Goal: Task Accomplishment & Management: Complete application form

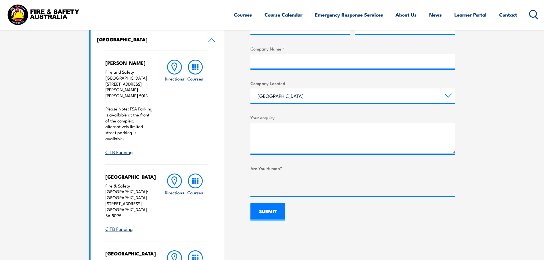
scroll to position [171, 0]
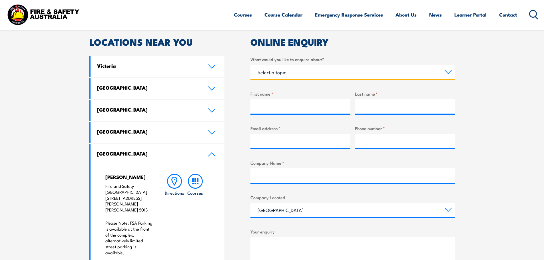
click at [304, 70] on select "Select a topic Training Emergency Response Services General Enquiry" at bounding box center [353, 72] width 205 height 14
select select "Training"
click at [251, 65] on select "Select a topic Training Emergency Response Services General Enquiry" at bounding box center [353, 72] width 205 height 14
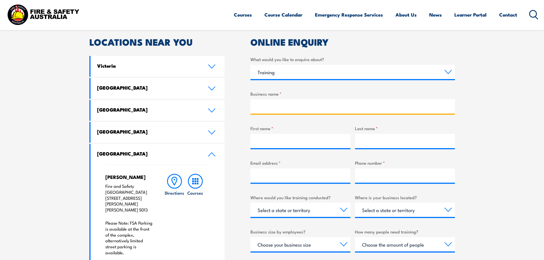
click at [285, 108] on input "Business name *" at bounding box center [353, 106] width 205 height 14
type input "x"
type input "[PERSON_NAME]"
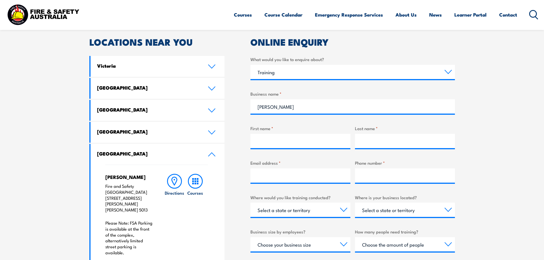
click at [311, 64] on div "What would you like to enquire about? Select a topic Training Emergency Respons…" at bounding box center [353, 67] width 205 height 23
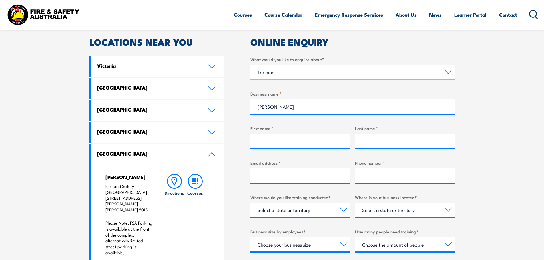
click at [311, 69] on select "Select a topic Training Emergency Response Services General Enquiry" at bounding box center [353, 72] width 205 height 14
select select "General Enquiry"
click at [251, 65] on select "Select a topic Training Emergency Response Services General Enquiry" at bounding box center [353, 72] width 205 height 14
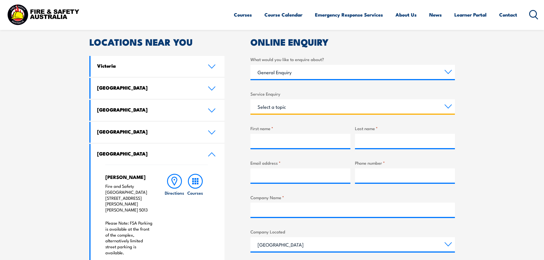
click at [283, 101] on select "Select a topic Assistance in completing an online enrolment booking Request a c…" at bounding box center [353, 106] width 205 height 14
select select "Assistance in completing an online enrolment booking"
click at [251, 99] on select "Select a topic Assistance in completing an online enrolment booking Request a c…" at bounding box center [353, 106] width 205 height 14
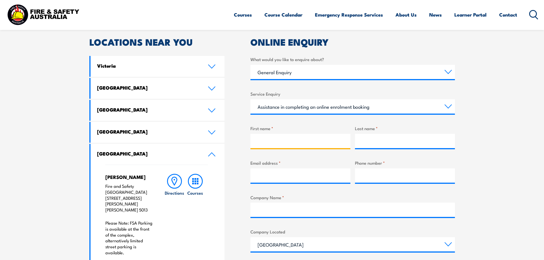
click at [299, 138] on input "First name *" at bounding box center [301, 141] width 100 height 14
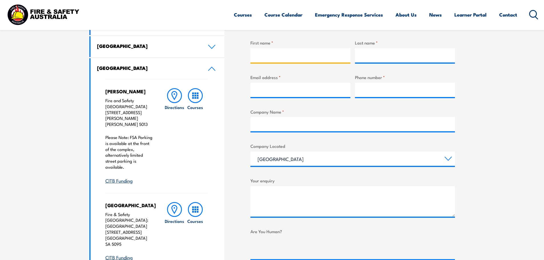
scroll to position [229, 0]
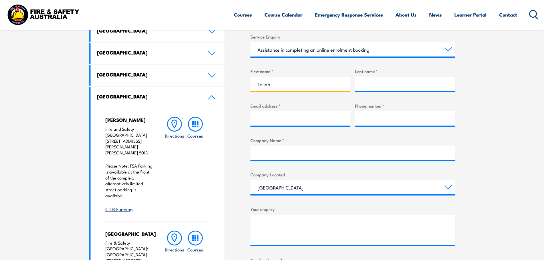
type input "Teliah"
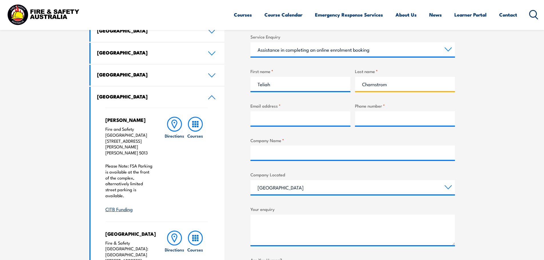
type input "Charnstrom"
click at [300, 121] on input "Email address *" at bounding box center [301, 118] width 100 height 14
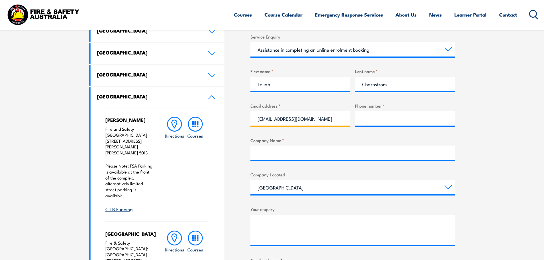
type input "[EMAIL_ADDRESS][DOMAIN_NAME]"
click at [381, 116] on input "Phone number *" at bounding box center [405, 118] width 100 height 14
paste input "08 8521 4500"
type input "08 8521 4500"
click at [306, 157] on input "Company Name *" at bounding box center [353, 153] width 205 height 14
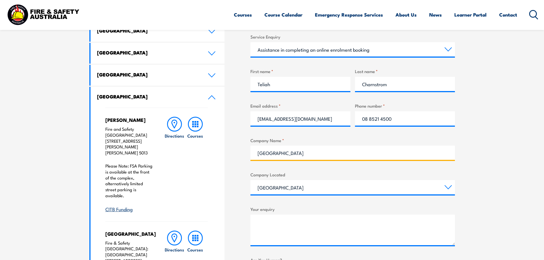
type input "[GEOGRAPHIC_DATA]"
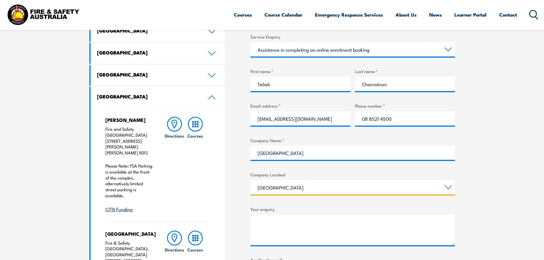
click at [318, 190] on select "[GEOGRAPHIC_DATA] [GEOGRAPHIC_DATA] [GEOGRAPHIC_DATA] [GEOGRAPHIC_DATA] [GEOGRA…" at bounding box center [353, 187] width 205 height 14
select select "[GEOGRAPHIC_DATA]"
click at [251, 180] on select "[GEOGRAPHIC_DATA] [GEOGRAPHIC_DATA] [GEOGRAPHIC_DATA] [GEOGRAPHIC_DATA] [GEOGRA…" at bounding box center [353, 187] width 205 height 14
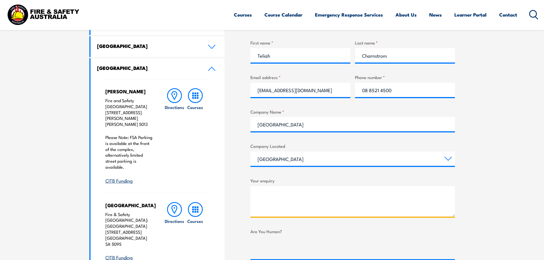
click at [274, 187] on textarea "Your enquiry" at bounding box center [353, 201] width 205 height 31
click at [325, 206] on textarea "Hello, Staff member [PERSON_NAME]" at bounding box center [353, 201] width 205 height 31
paste textarea "2UUXNJZJUR"
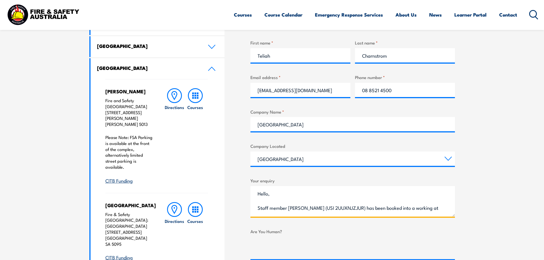
scroll to position [9, 0]
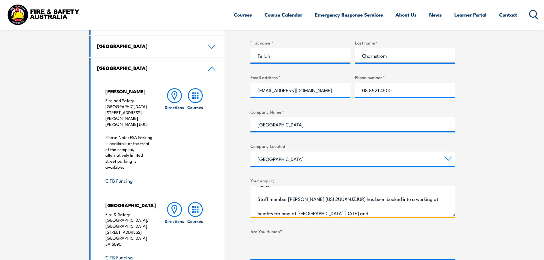
click at [260, 199] on textarea "Hello, Staff member [PERSON_NAME] (USI 2UUXNJZJUR) has been booked into a worki…" at bounding box center [353, 201] width 205 height 31
click at [272, 200] on textarea "Hello, [PERSON_NAME] staff member [PERSON_NAME] (USI 2UUXNJZJUR) has been booke…" at bounding box center [353, 201] width 205 height 31
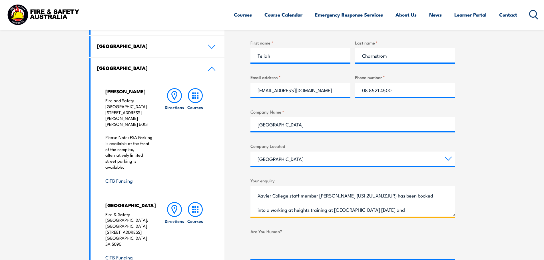
click at [391, 215] on textarea "Hello, Xavier College staff member [PERSON_NAME] (USI 2UUXNJZJUR) has been book…" at bounding box center [353, 201] width 205 height 31
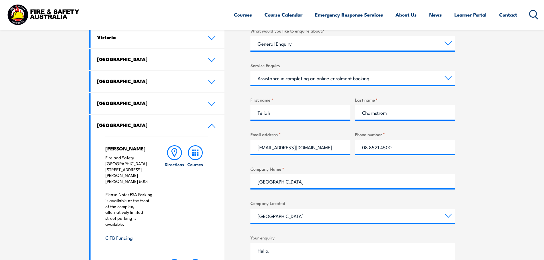
scroll to position [229, 0]
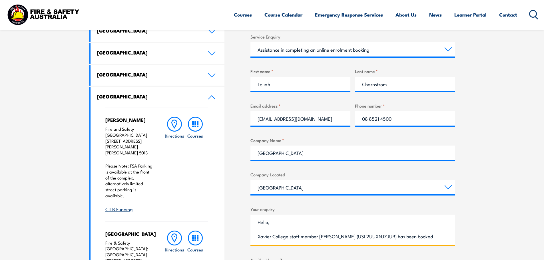
click at [426, 239] on textarea "Hello, Xavier College staff member [PERSON_NAME] (USI 2UUXNJZJUR) has been book…" at bounding box center [353, 230] width 205 height 31
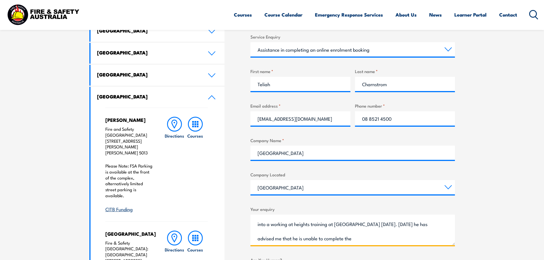
click at [373, 236] on textarea "Hello, Xavier College staff member [PERSON_NAME] (USI 2UUXNJZJUR) has been book…" at bounding box center [353, 230] width 205 height 31
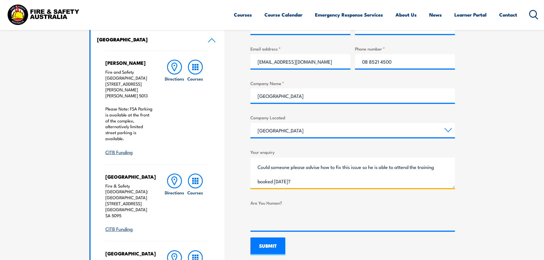
type textarea "Hello, Xavier College staff member [PERSON_NAME] (USI 2UUXNJZJUR) has been book…"
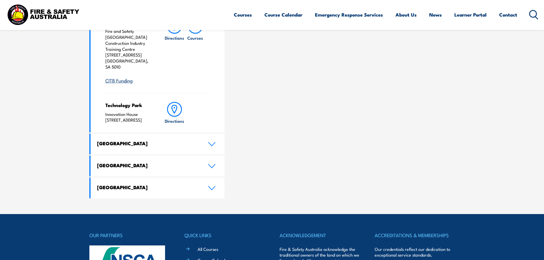
scroll to position [375, 0]
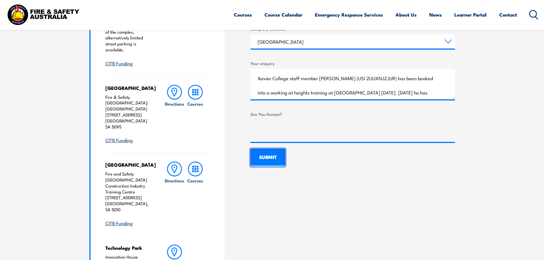
click at [267, 155] on input "SUBMIT" at bounding box center [268, 158] width 35 height 18
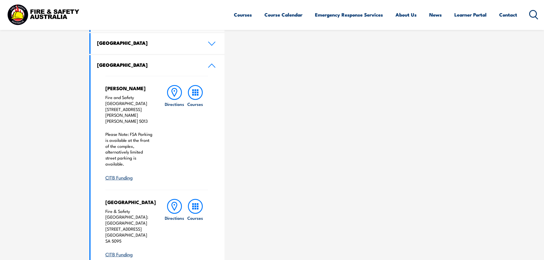
scroll to position [117, 0]
